Goal: Find contact information: Find contact information

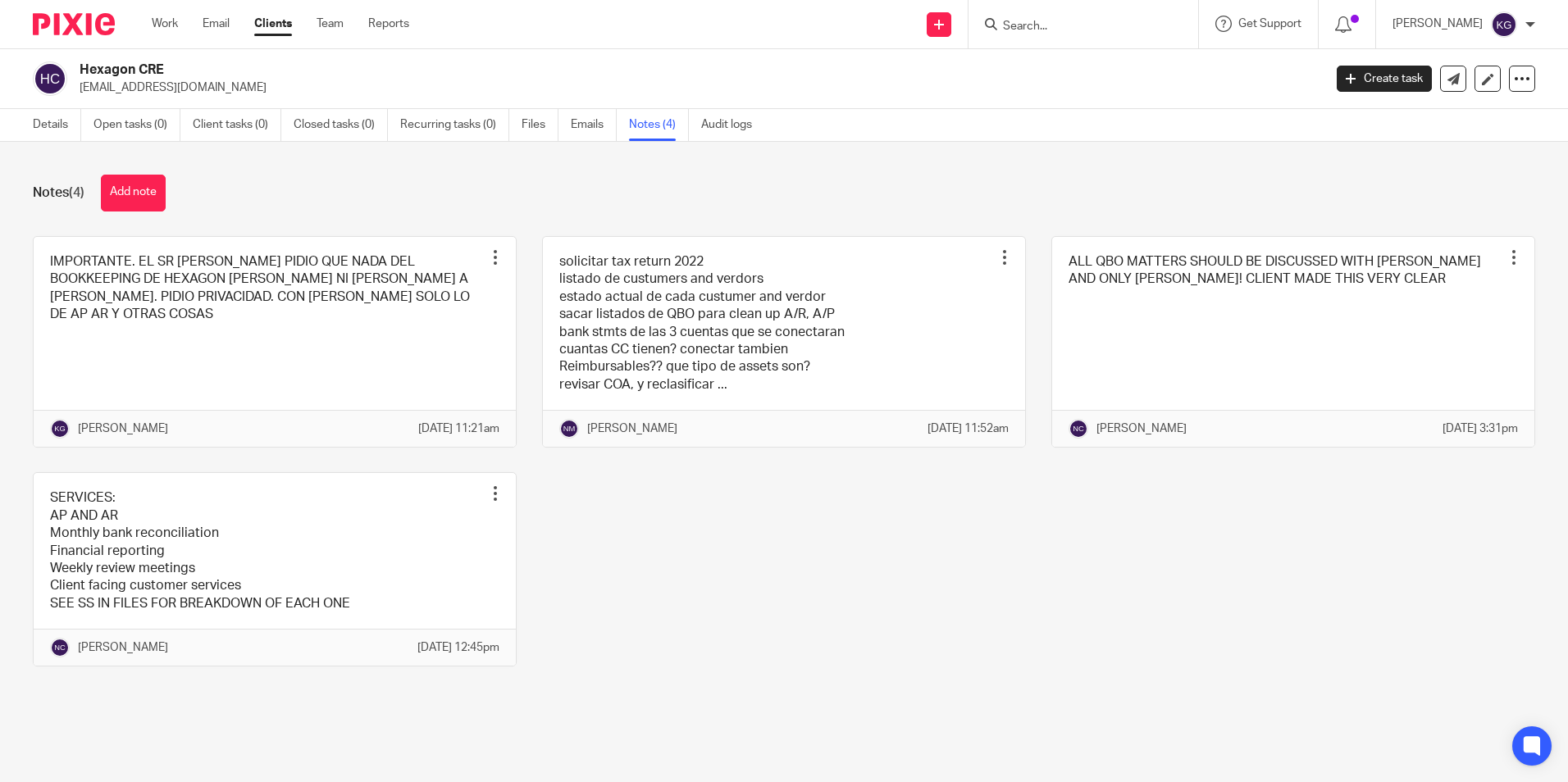
click at [1087, 23] on input "Search" at bounding box center [1075, 26] width 148 height 14
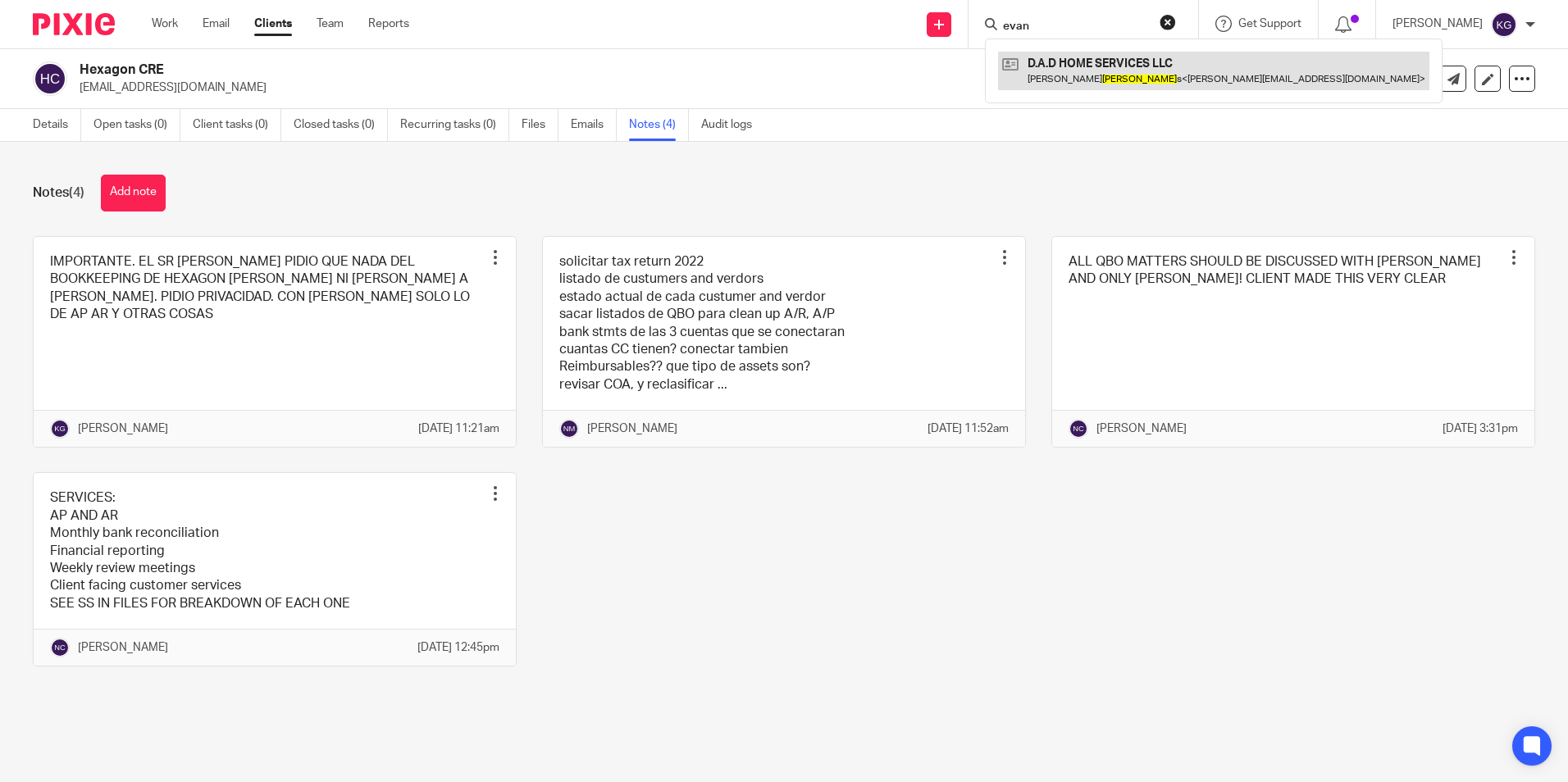
type input "evan"
click at [1083, 71] on link at bounding box center [1214, 70] width 431 height 38
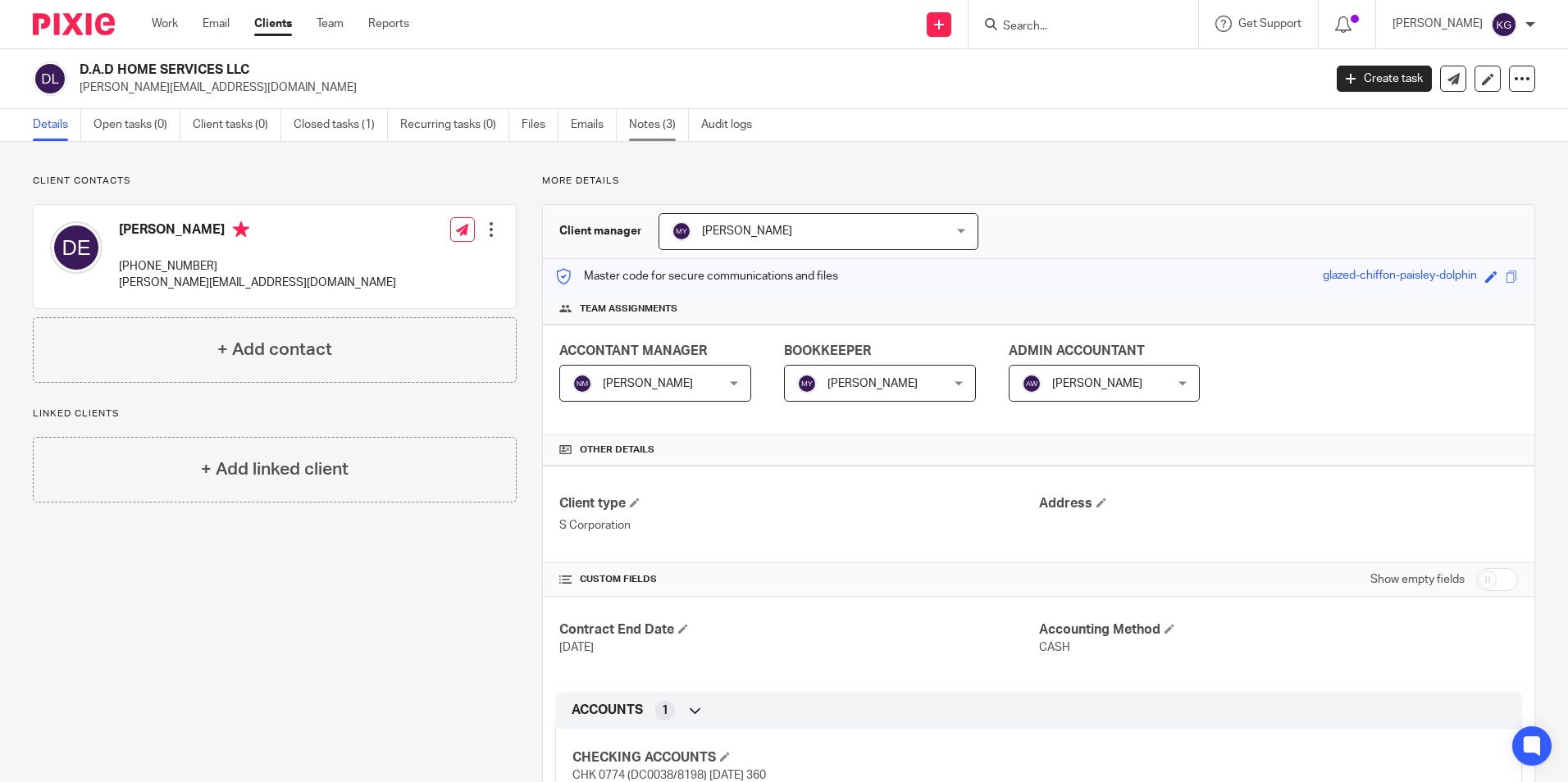
click at [676, 131] on link "Notes (3)" at bounding box center [659, 125] width 60 height 32
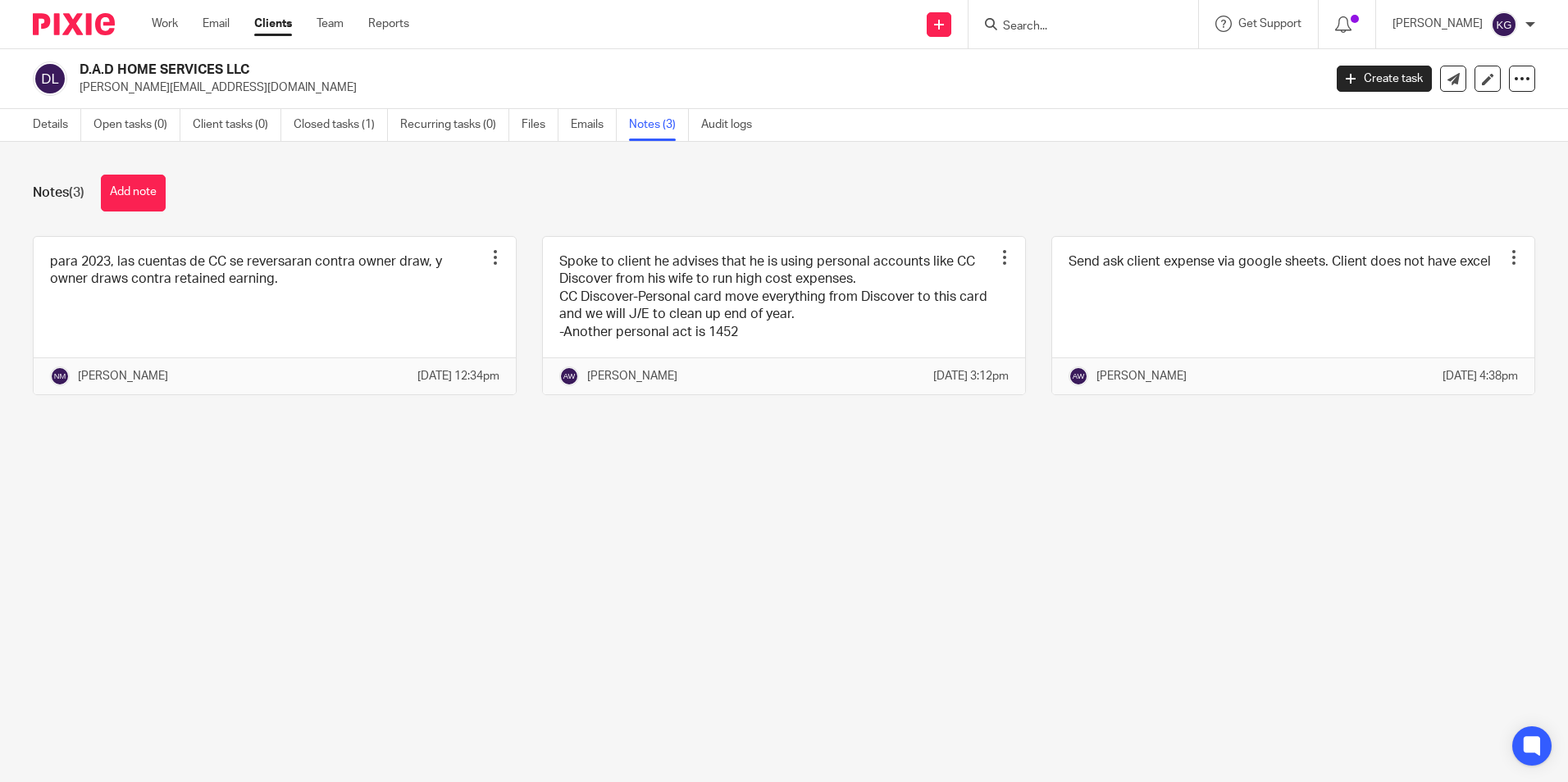
click at [1028, 45] on div at bounding box center [1083, 24] width 229 height 48
click at [1036, 28] on input "Search" at bounding box center [1075, 26] width 148 height 14
type input "a2"
click at [1110, 51] on div "A2 Z AUTO WORKS OF HOUSTON LLC [PERSON_NAME] < a2 [EMAIL_ADDRESS][DOMAIN_NAME] >" at bounding box center [1142, 71] width 314 height 64
click at [1086, 65] on link at bounding box center [1142, 70] width 288 height 38
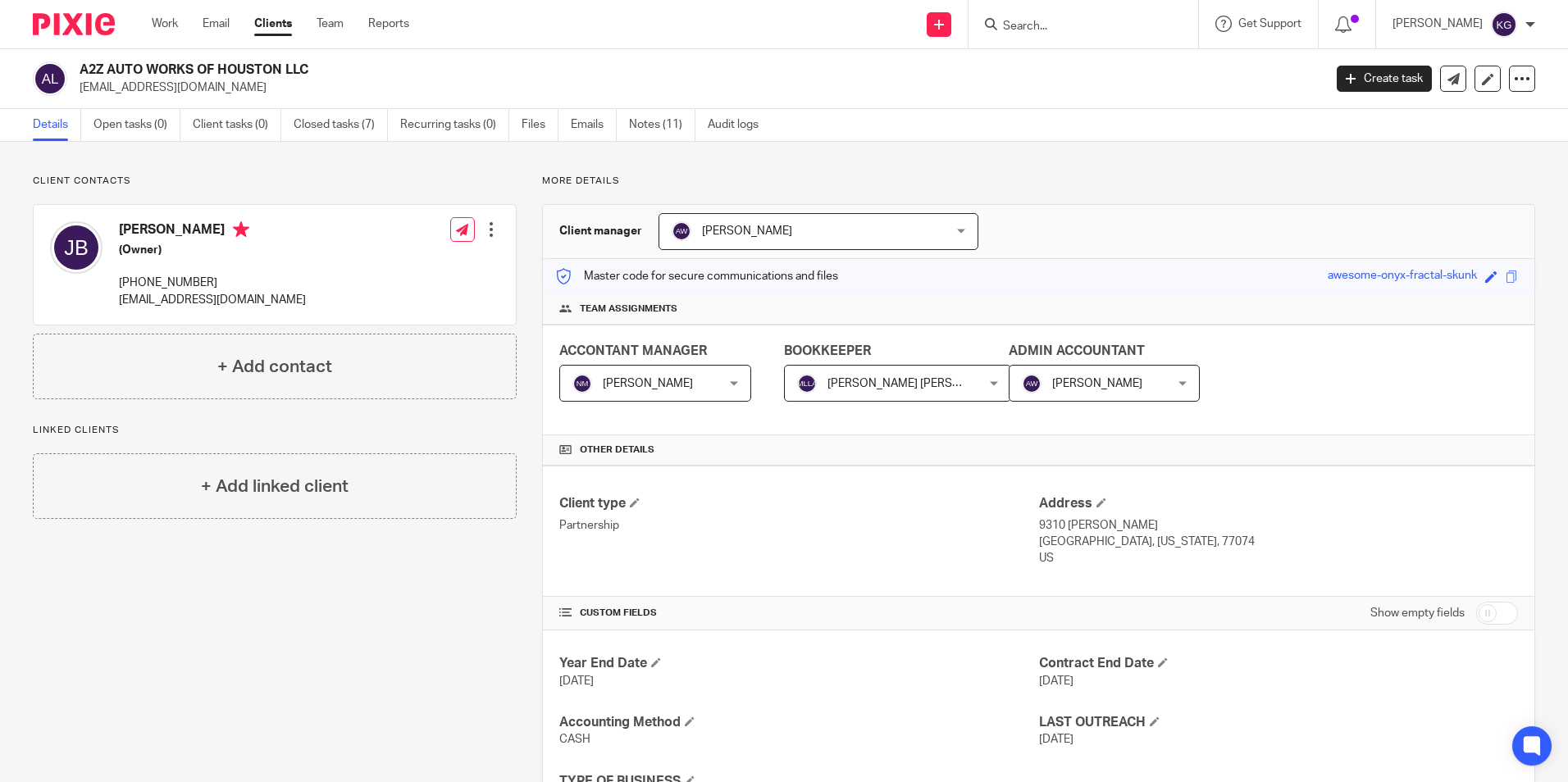
drag, startPoint x: 117, startPoint y: 299, endPoint x: 314, endPoint y: 302, distance: 197.0
click at [314, 302] on div "Jesus Botello (Owner) (346) 568-6554 a2zautoworksofhouston@gmail.com Edit conta…" at bounding box center [275, 265] width 482 height 120
copy p "a2zautoworksofhouston@gmail.com"
